Goal: Find specific page/section: Find specific page/section

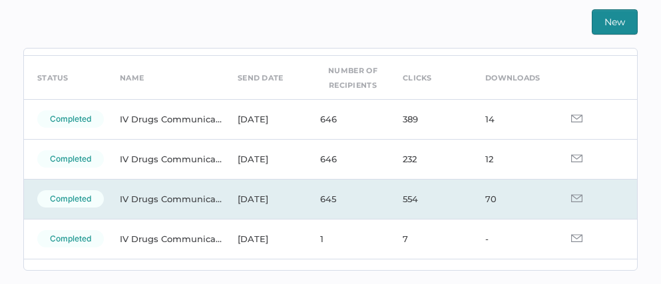
scroll to position [43, 0]
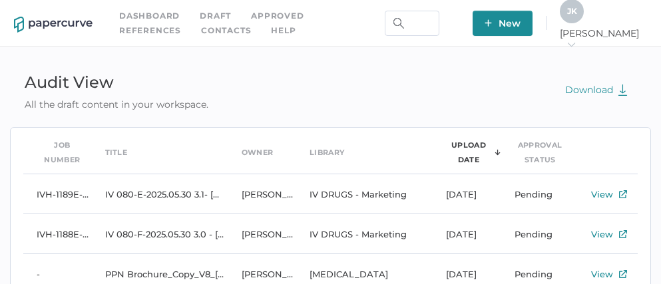
click at [280, 13] on link "Approved" at bounding box center [277, 16] width 53 height 15
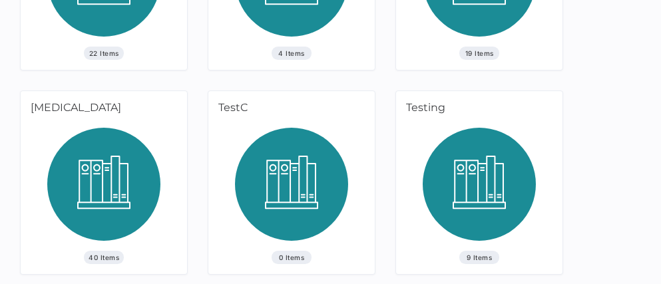
scroll to position [1231, 0]
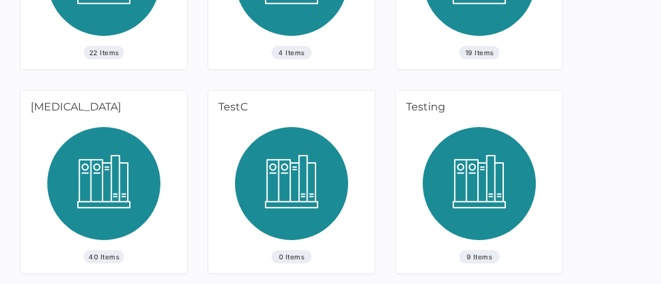
click at [144, 197] on img at bounding box center [103, 188] width 113 height 123
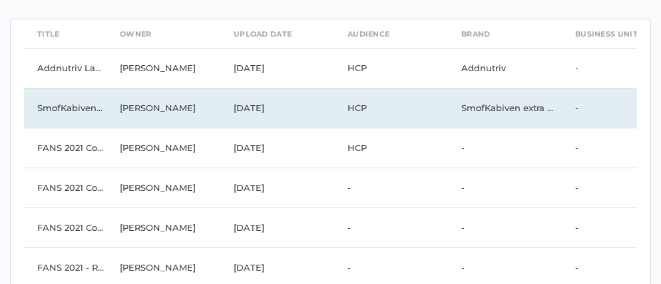
scroll to position [20, 0]
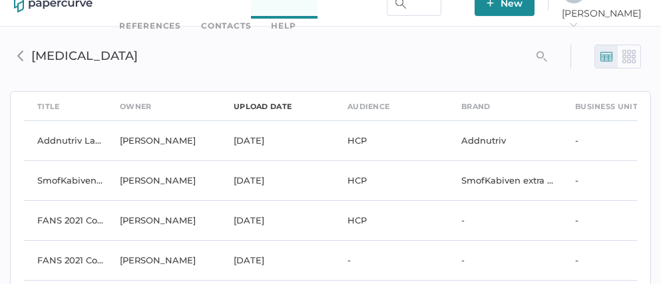
click at [258, 108] on div "upload date" at bounding box center [263, 106] width 58 height 15
click at [257, 102] on div "upload date" at bounding box center [263, 106] width 58 height 15
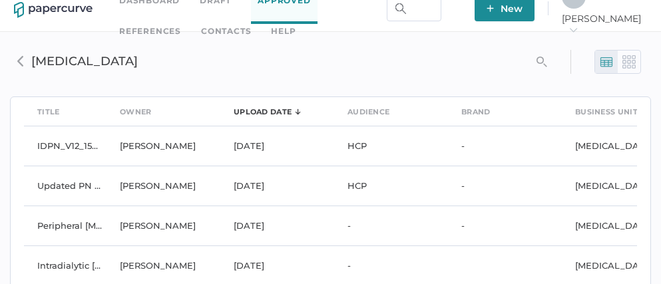
scroll to position [0, 0]
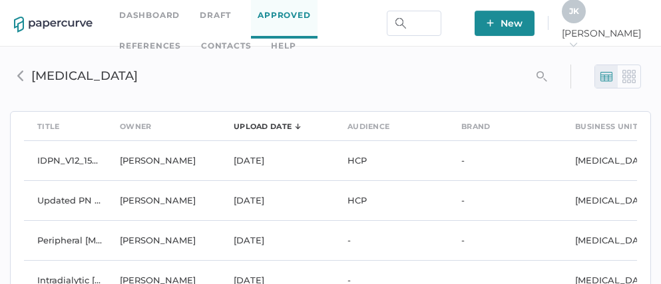
click at [282, 25] on link "Approved" at bounding box center [284, 16] width 66 height 46
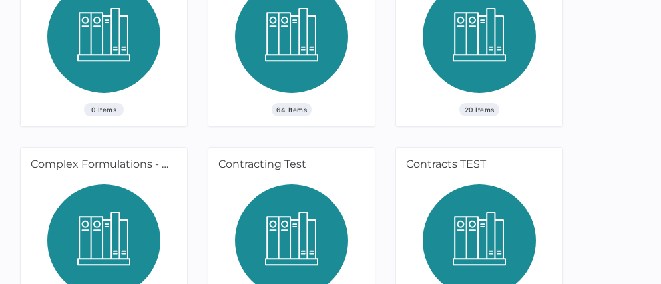
scroll to position [93, 0]
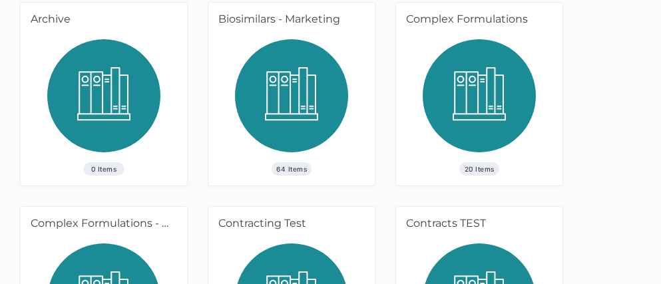
click at [298, 99] on img at bounding box center [291, 100] width 113 height 123
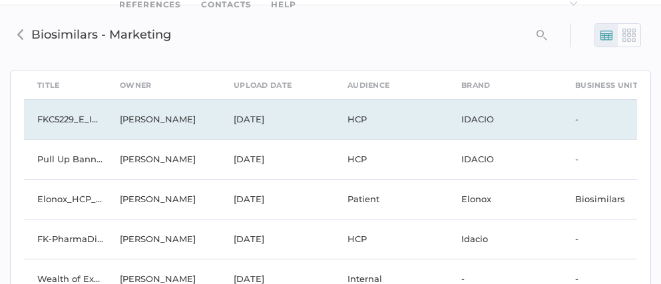
scroll to position [51, 0]
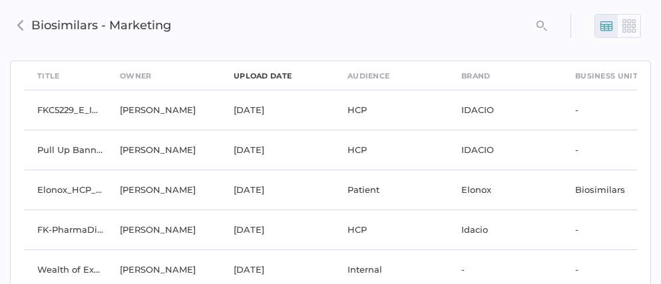
click at [266, 74] on div "upload date" at bounding box center [263, 76] width 58 height 15
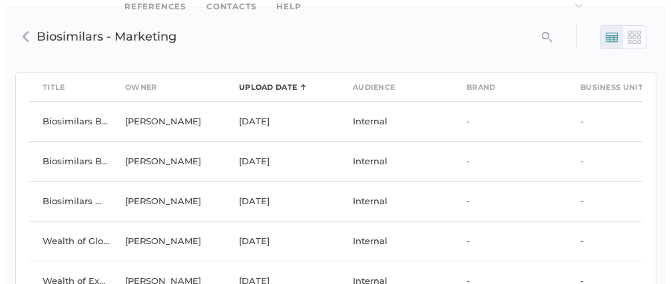
scroll to position [0, 0]
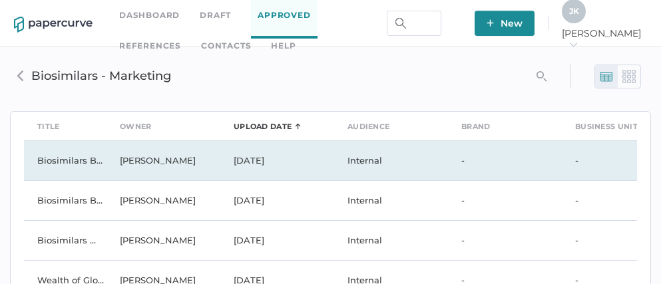
click at [138, 163] on td "[PERSON_NAME]" at bounding box center [163, 160] width 114 height 40
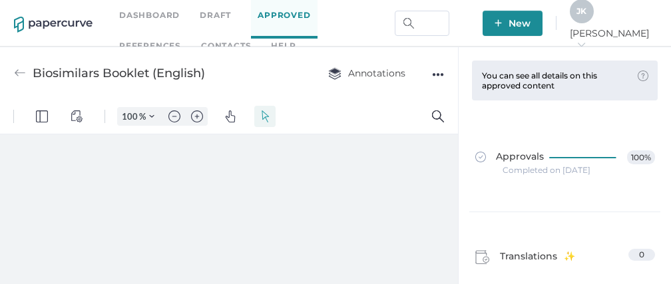
type input "111"
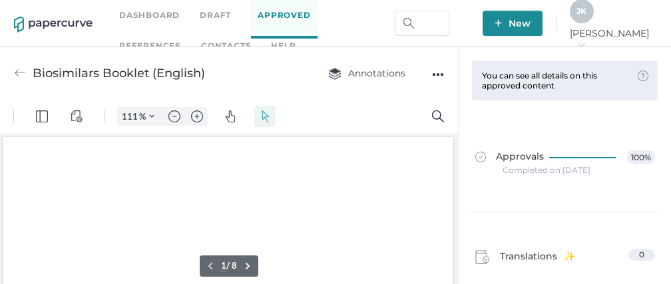
scroll to position [2, 0]
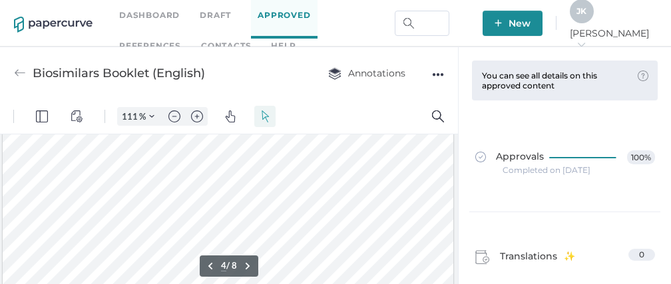
type input "5"
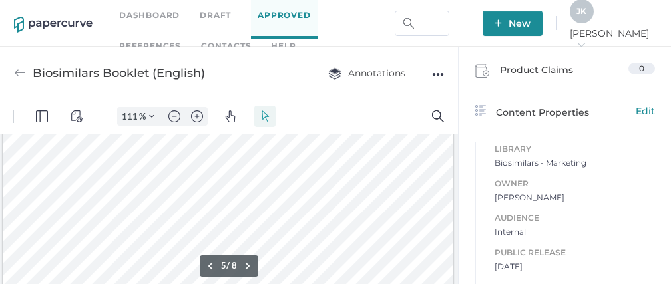
scroll to position [477, 0]
